Goal: Find specific page/section: Find specific page/section

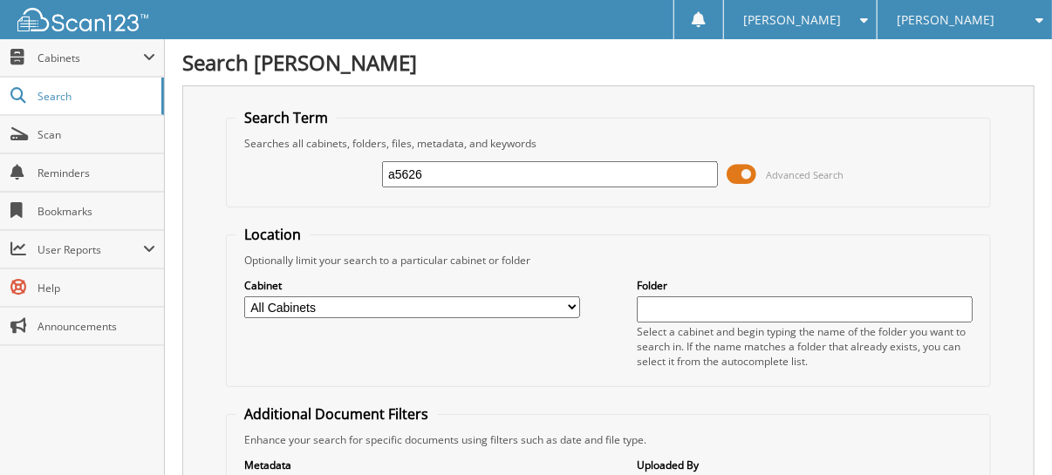
type input "a5626"
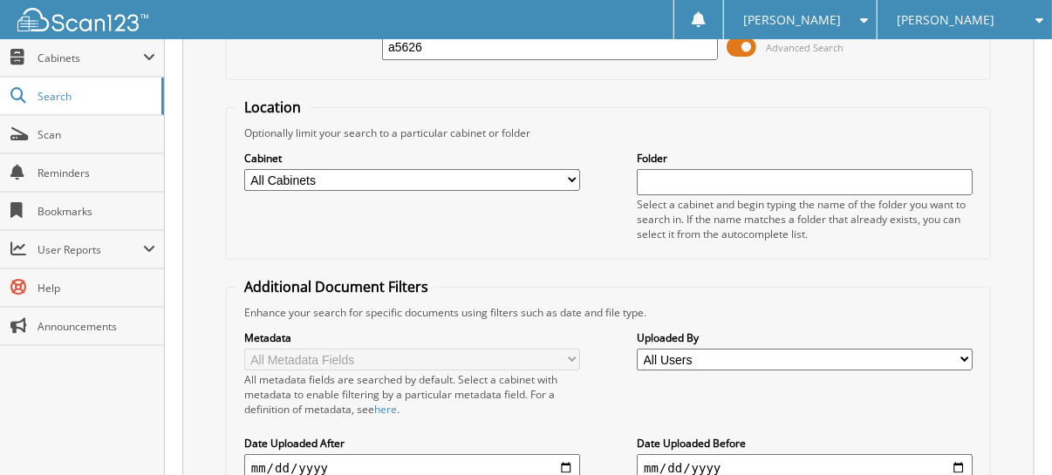
scroll to position [40, 0]
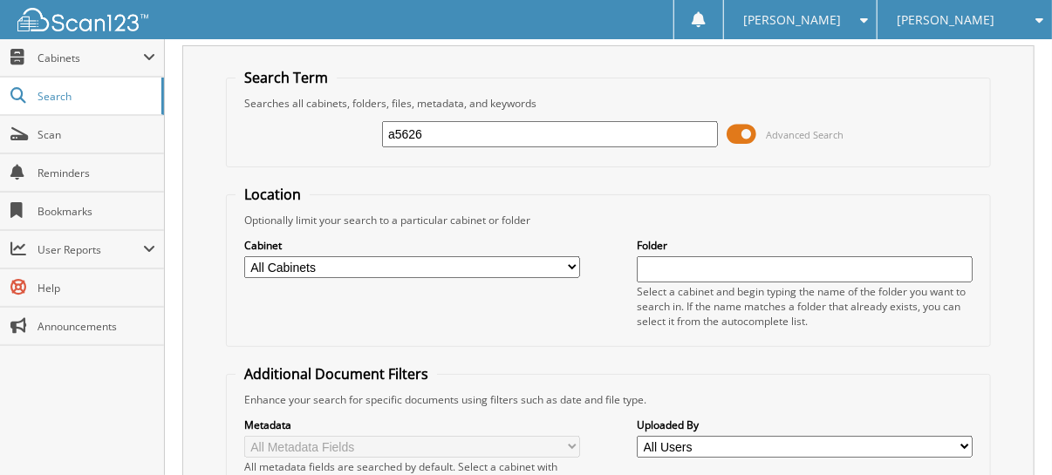
click at [387, 136] on input "a5626" at bounding box center [550, 134] width 336 height 26
type input "A5626"
click at [965, 25] on span "[PERSON_NAME]" at bounding box center [946, 20] width 98 height 10
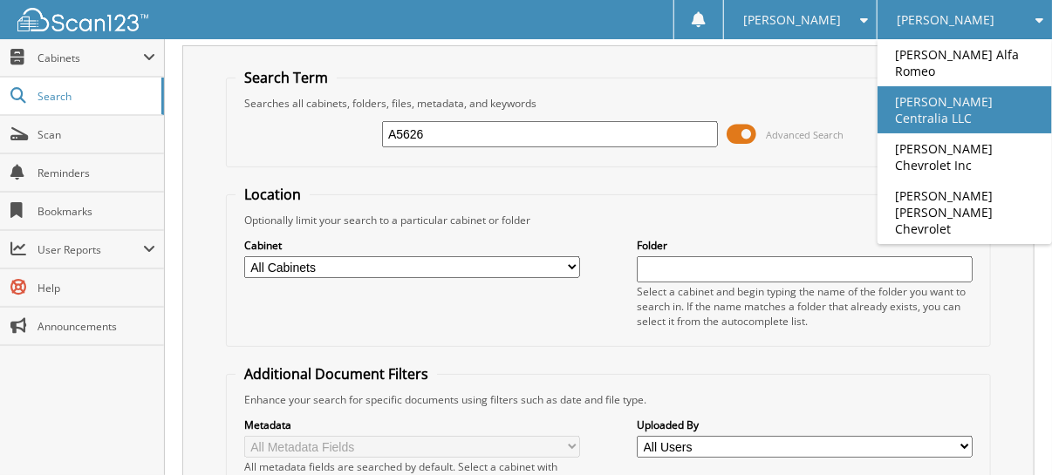
click at [986, 89] on link "[PERSON_NAME] Centralia LLC" at bounding box center [964, 109] width 174 height 47
